Goal: Check status: Check status

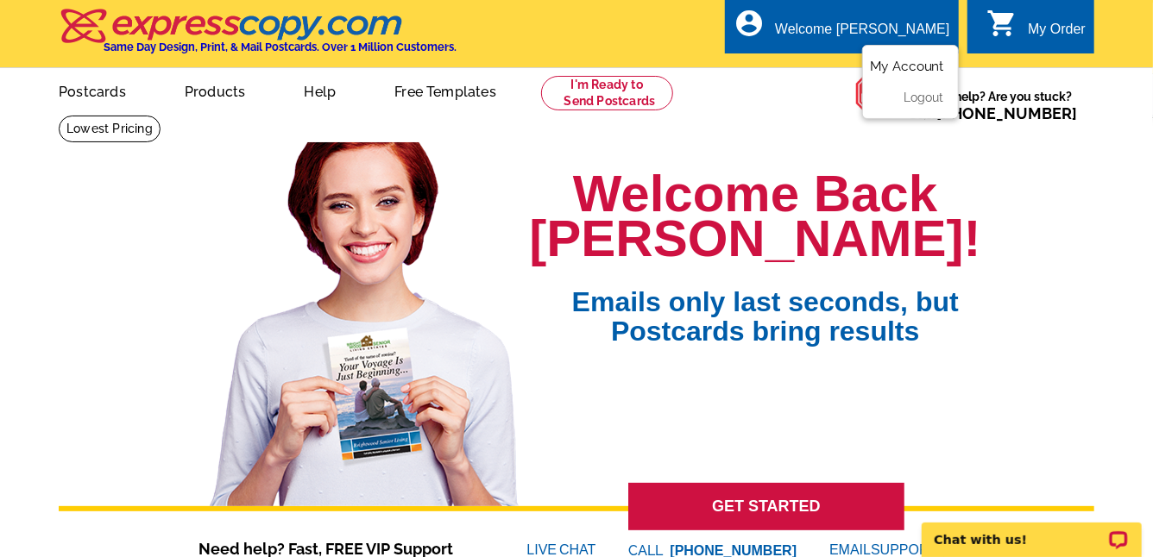
click at [911, 60] on link "My Account" at bounding box center [907, 67] width 74 height 16
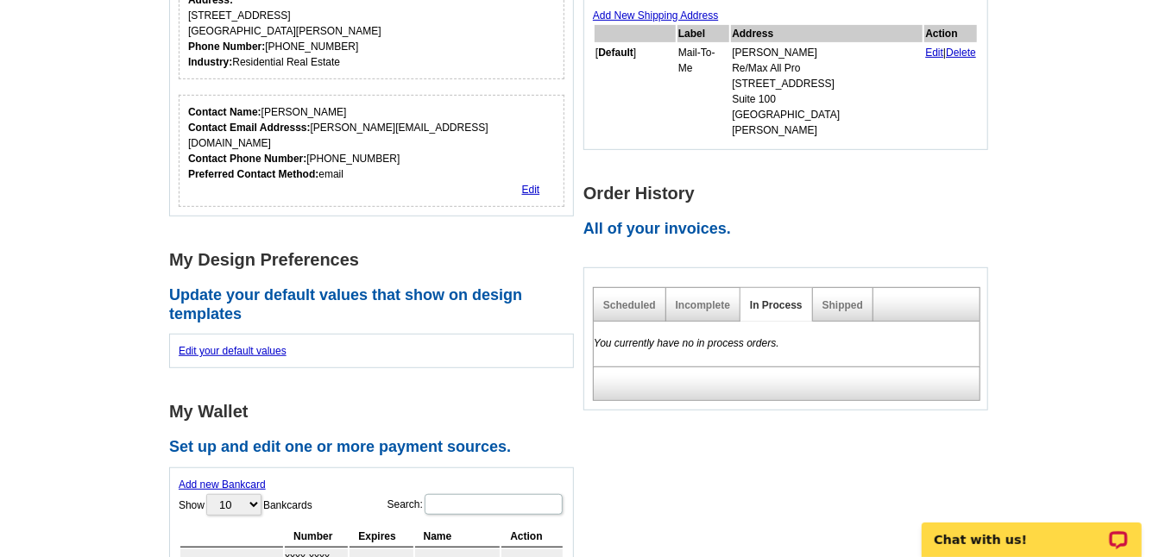
scroll to position [365, 0]
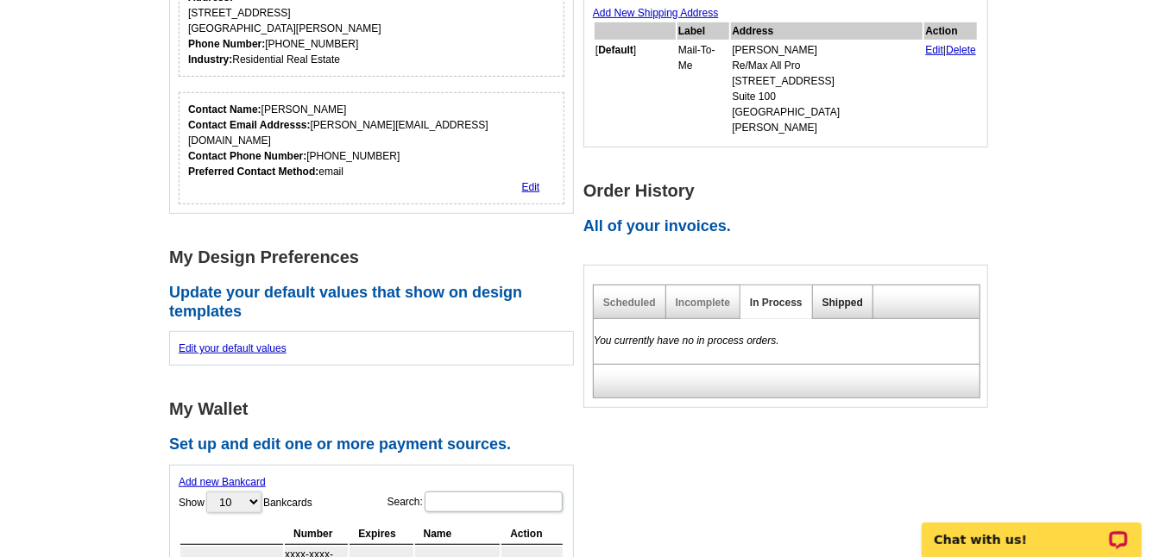
click at [842, 297] on link "Shipped" at bounding box center [842, 303] width 41 height 12
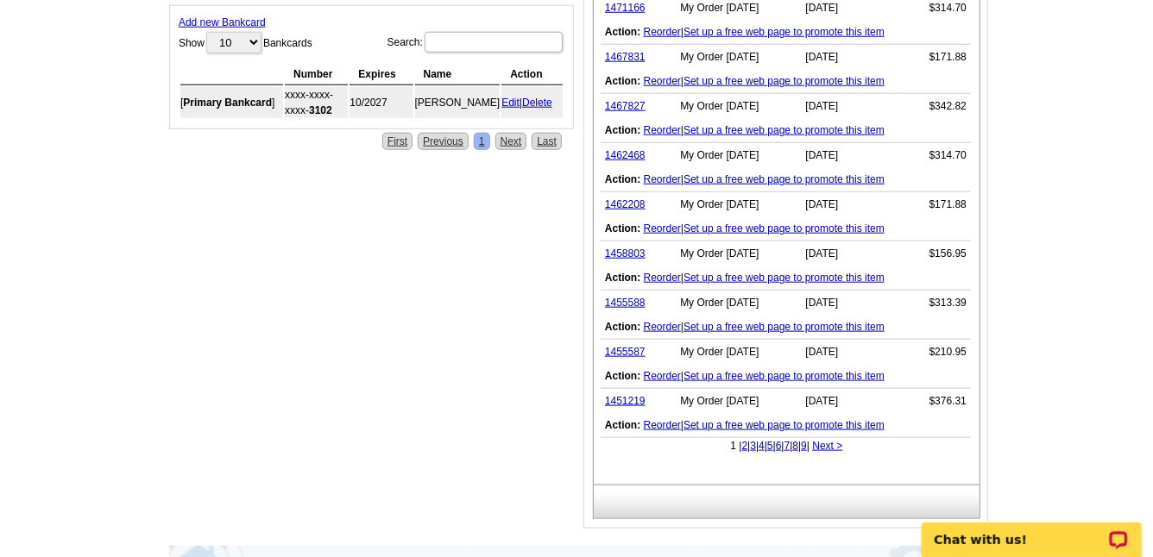
scroll to position [827, 0]
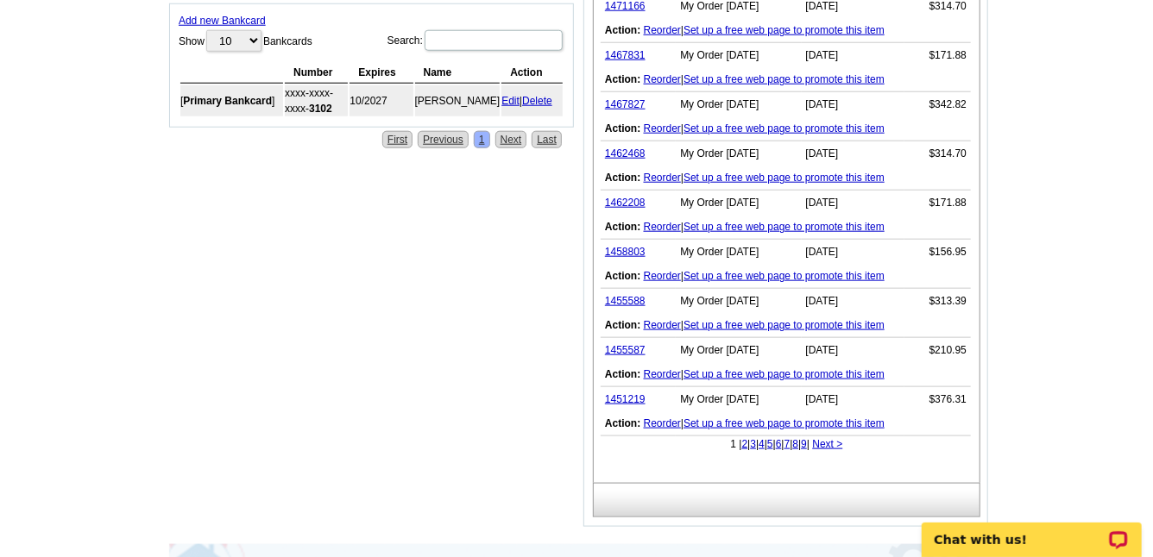
click at [742, 438] on link "2" at bounding box center [745, 444] width 6 height 12
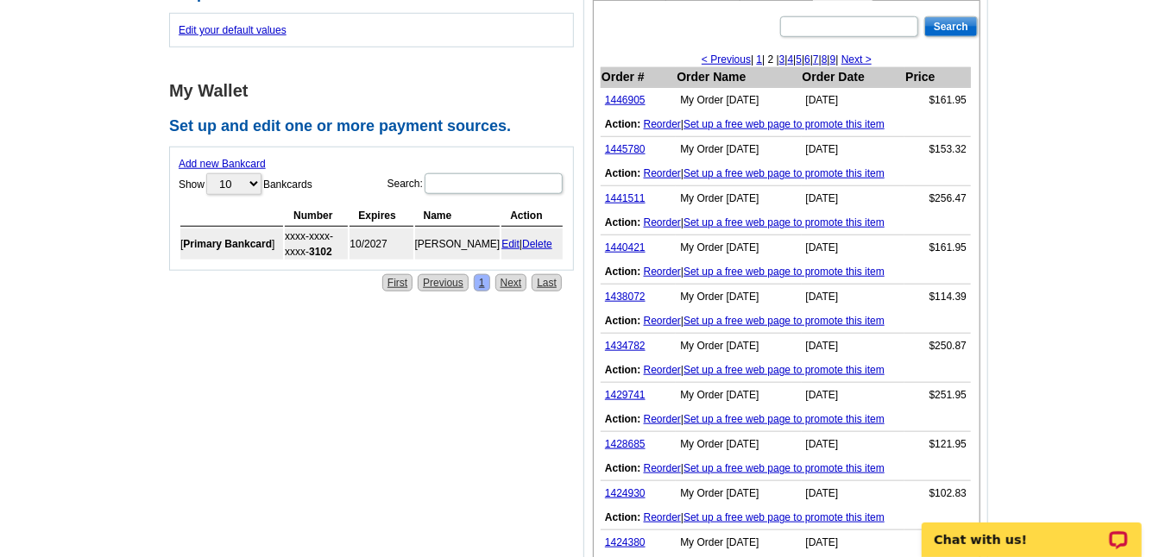
scroll to position [682, 0]
